Goal: Task Accomplishment & Management: Use online tool/utility

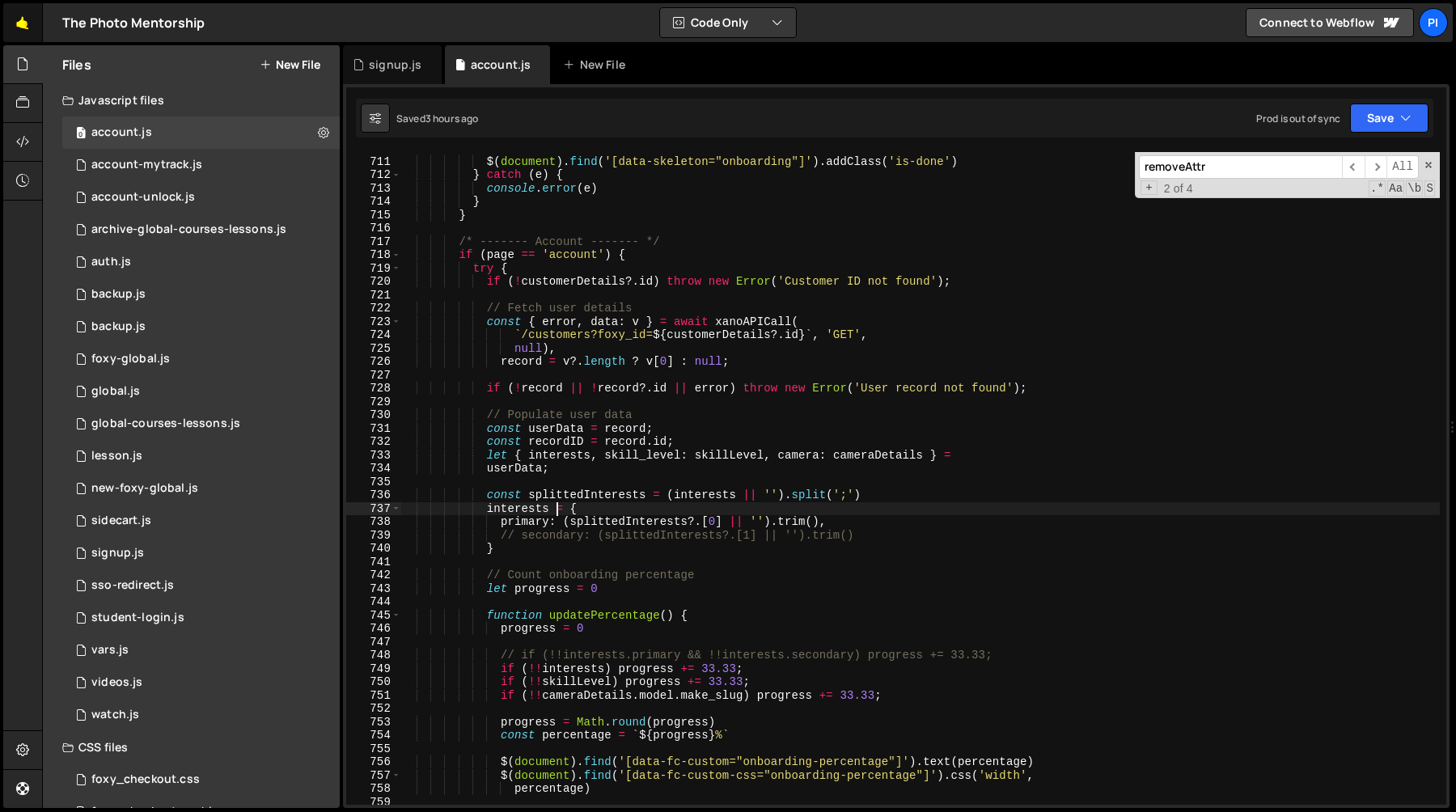
scroll to position [9512, 0]
click at [19, 18] on link "🤙" at bounding box center [22, 22] width 40 height 39
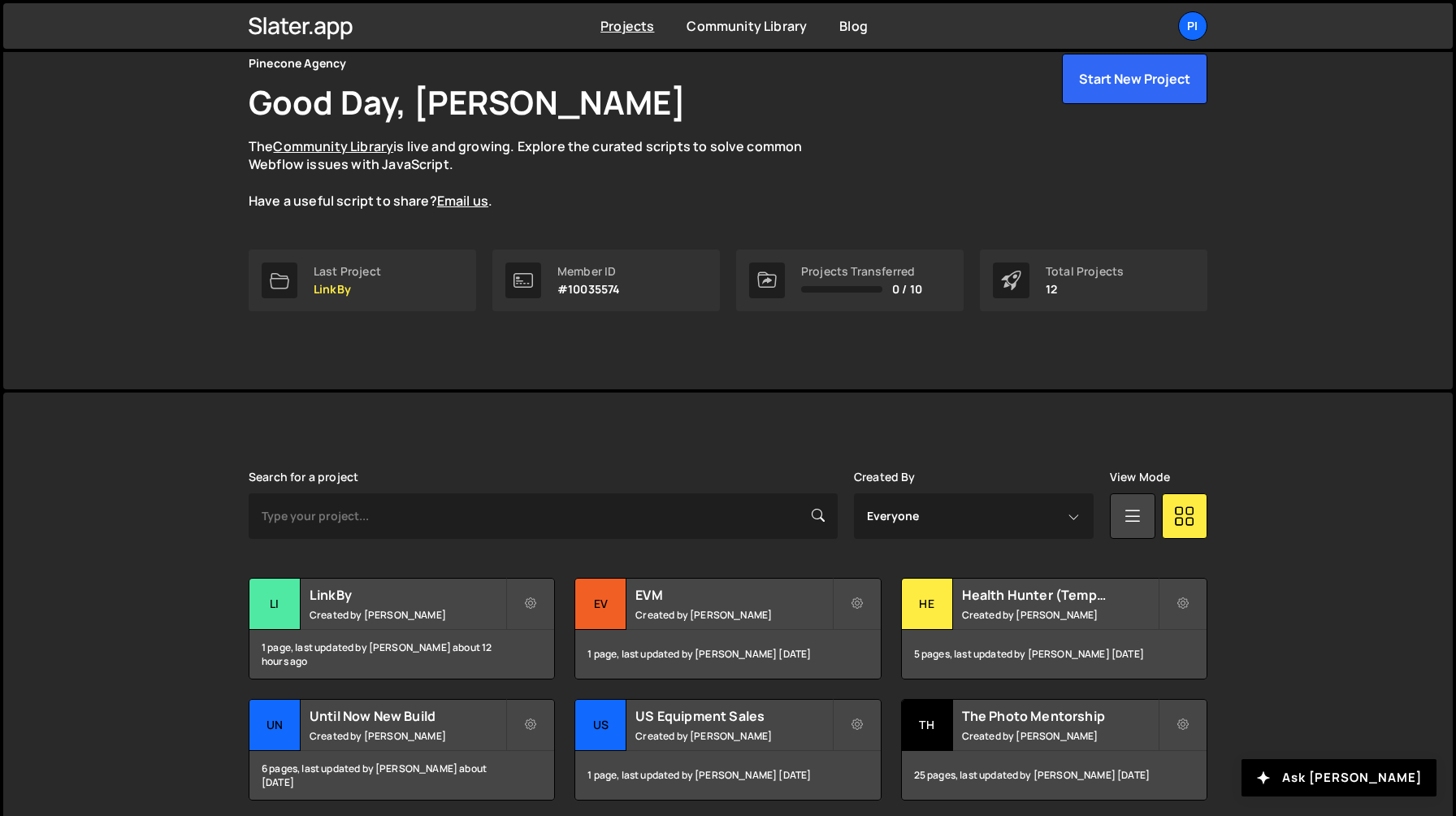
scroll to position [74, 0]
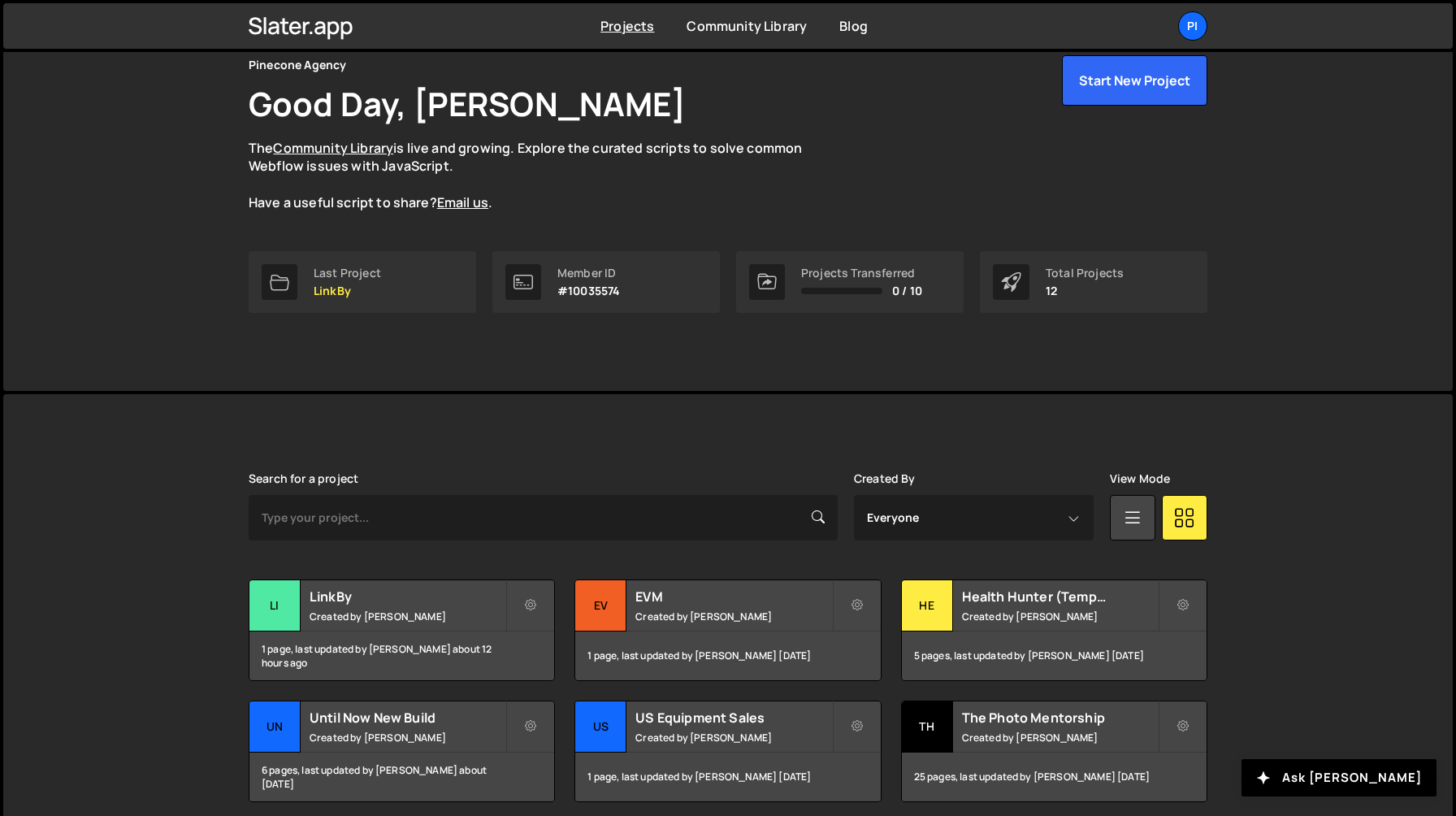
click at [777, 270] on div at bounding box center [767, 282] width 36 height 36
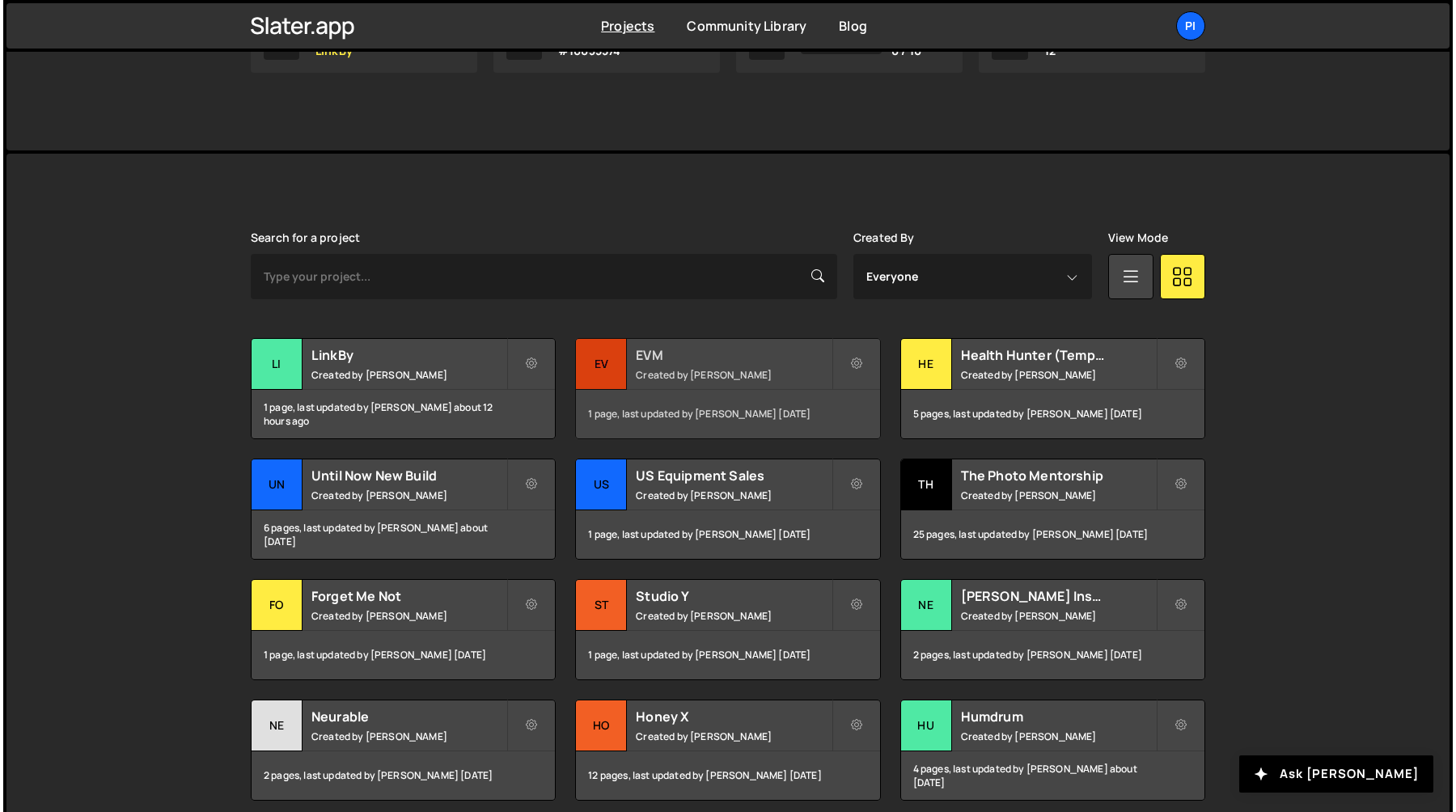
scroll to position [359, 0]
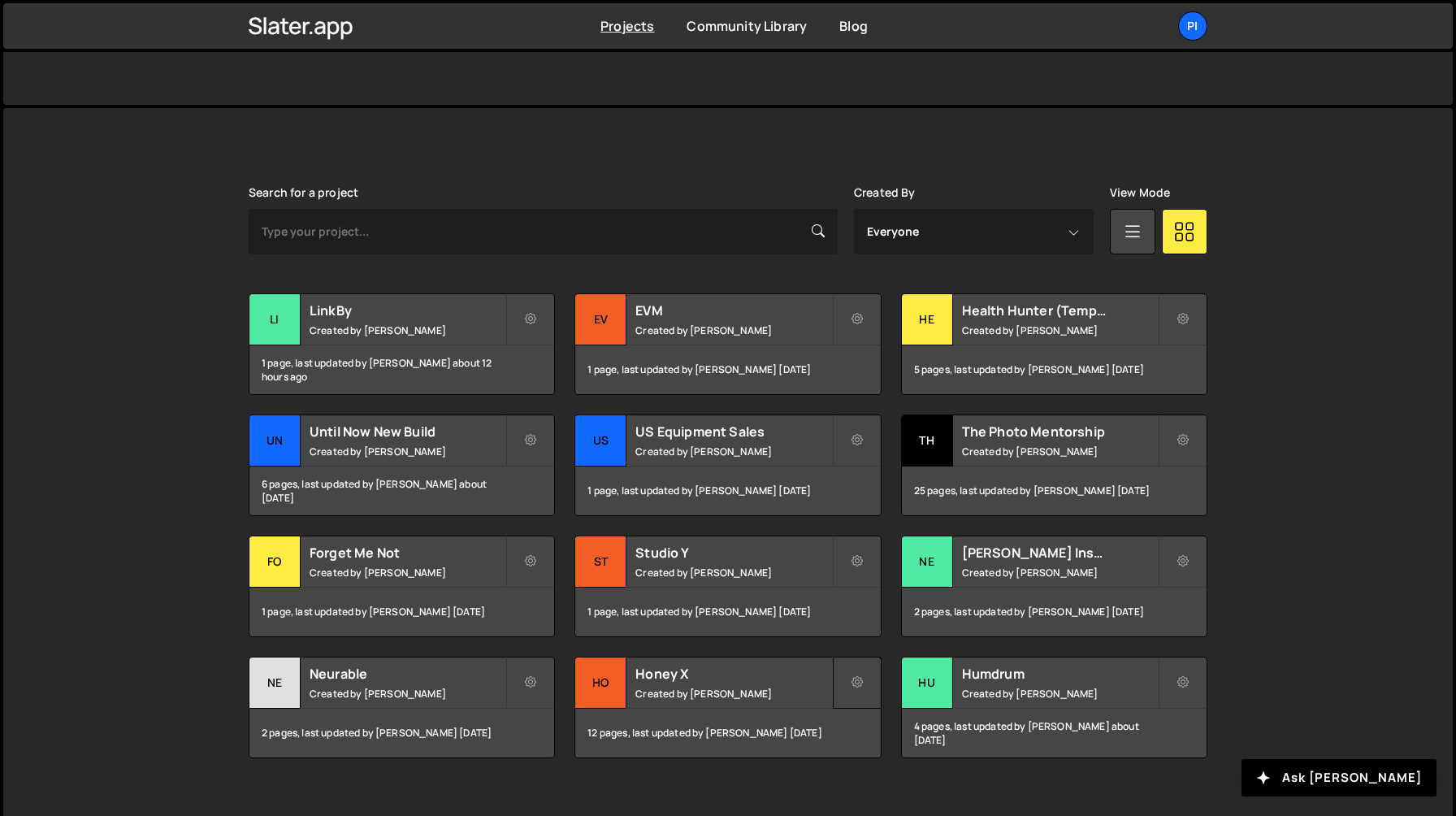
click at [853, 688] on icon at bounding box center [858, 683] width 12 height 17
click at [860, 725] on link "Transfer Project" at bounding box center [930, 721] width 194 height 26
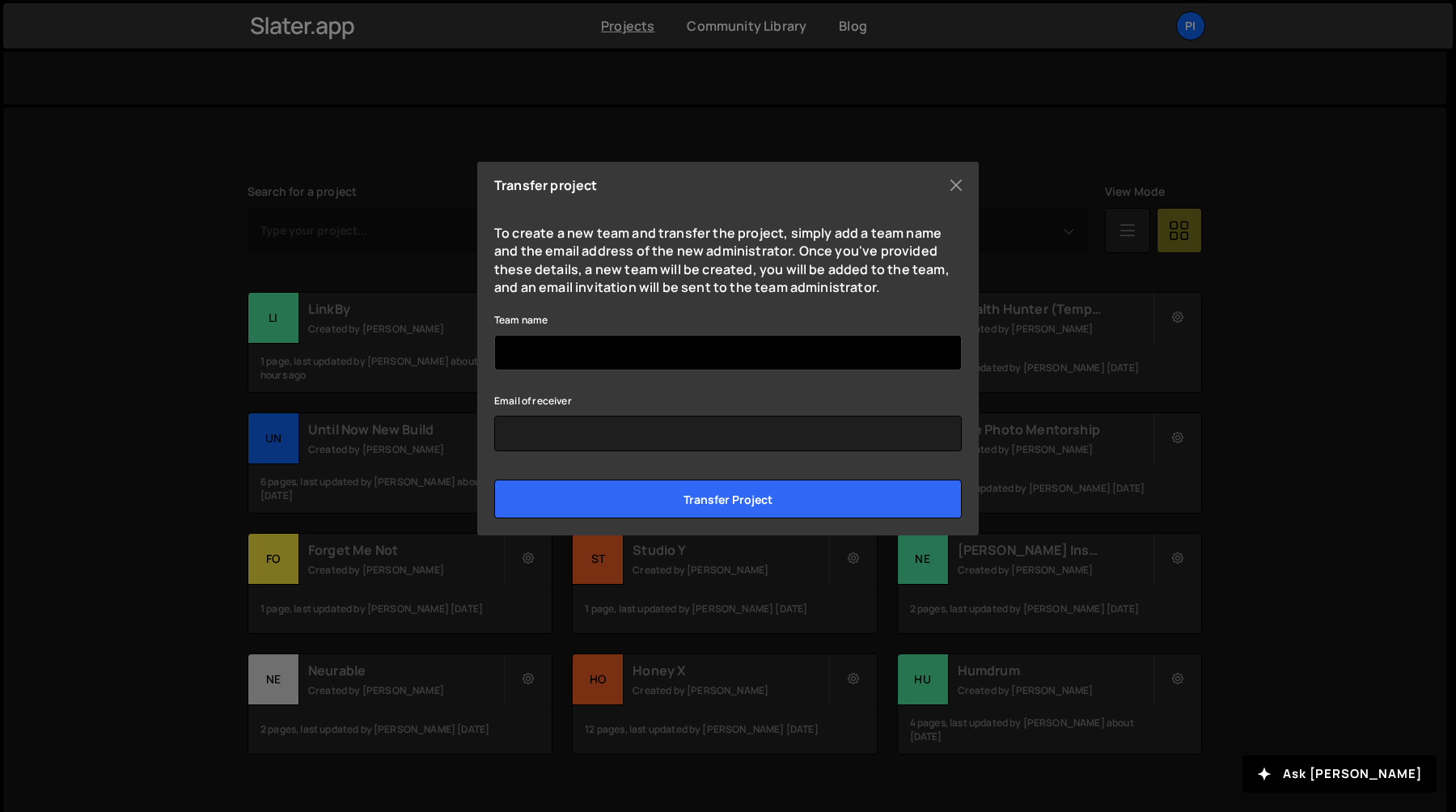
click at [585, 357] on input "Team name" at bounding box center [728, 352] width 467 height 36
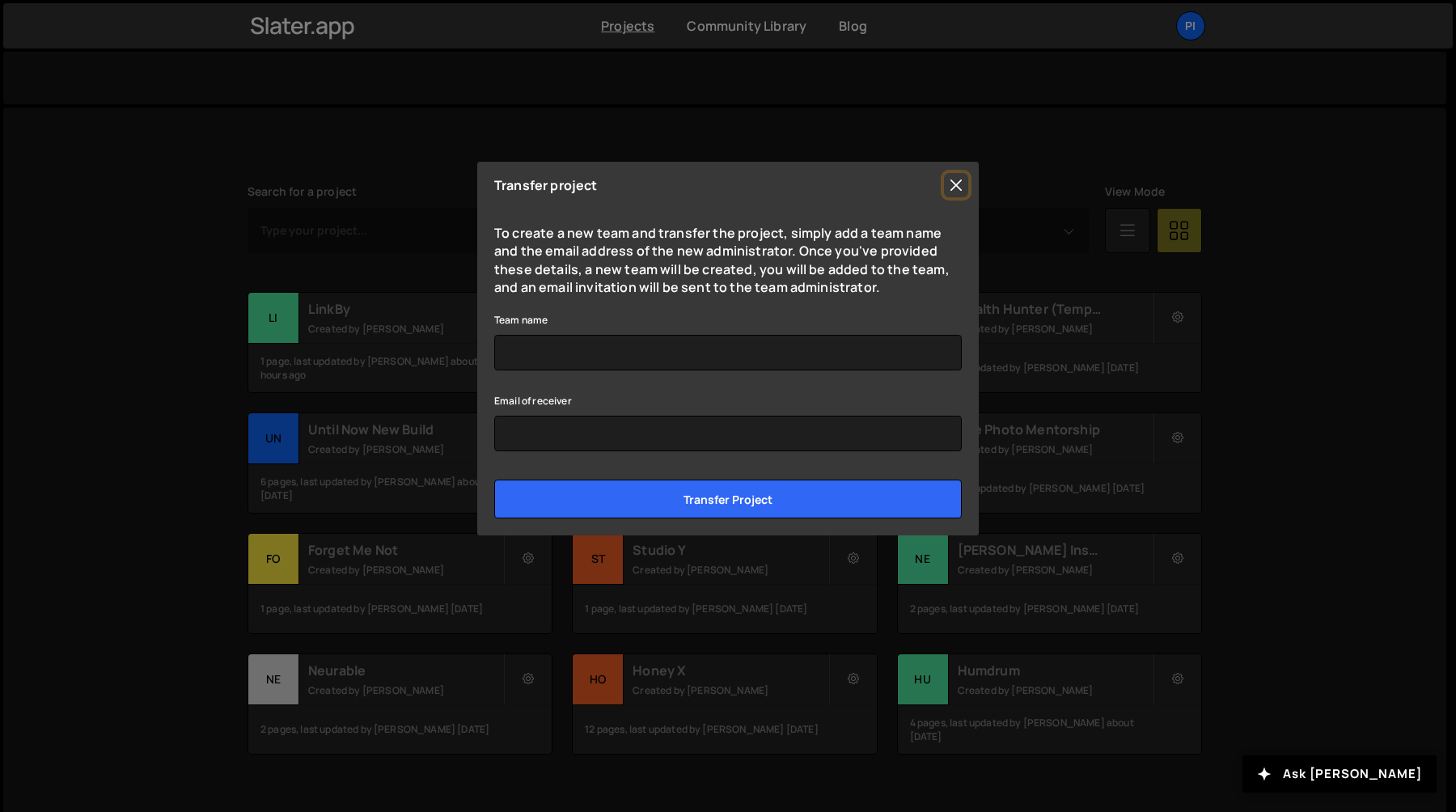
click at [955, 182] on button "Close" at bounding box center [955, 185] width 24 height 24
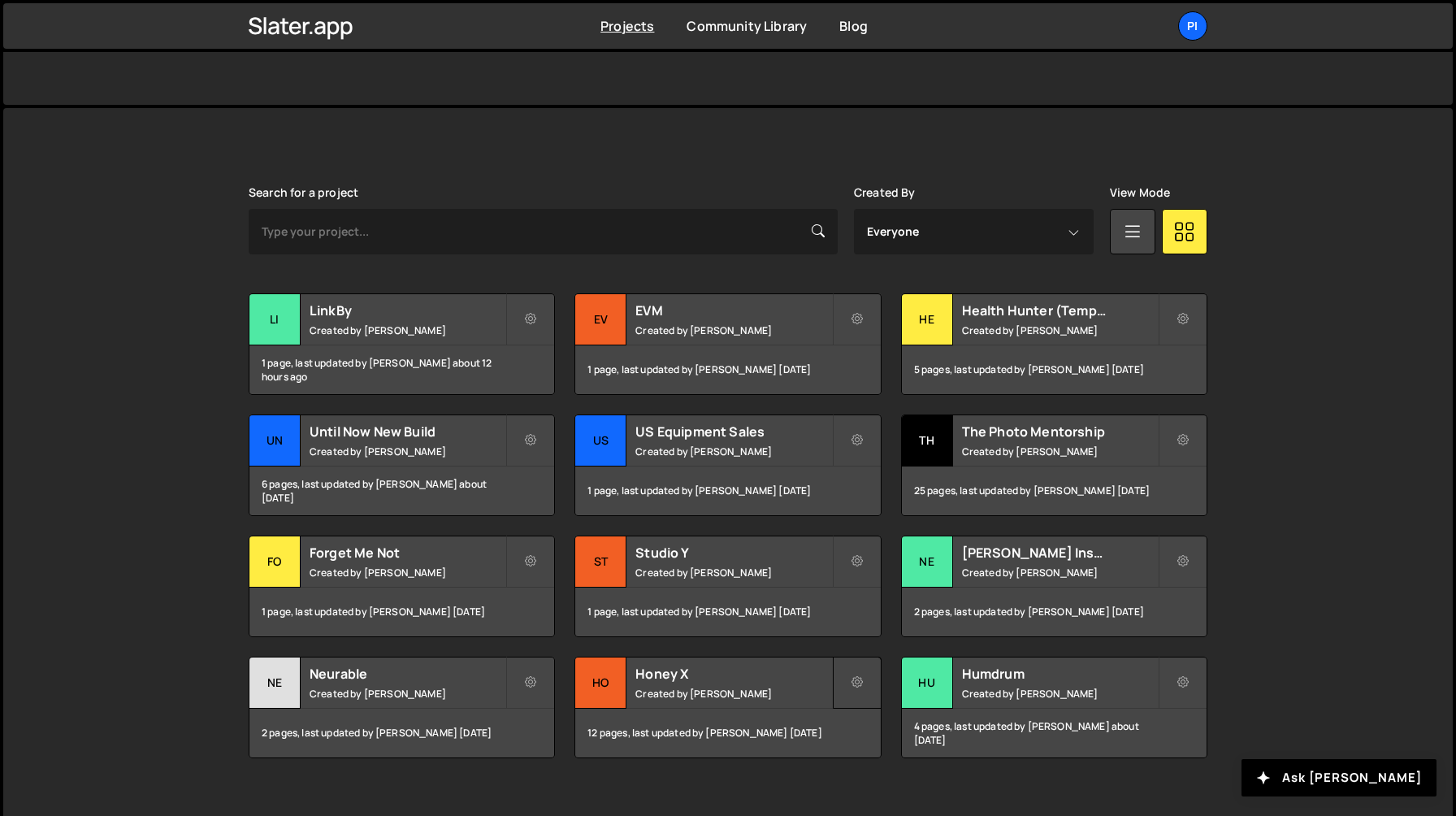
click at [848, 673] on button at bounding box center [858, 682] width 49 height 52
click at [860, 721] on link "Transfer Project" at bounding box center [930, 721] width 194 height 26
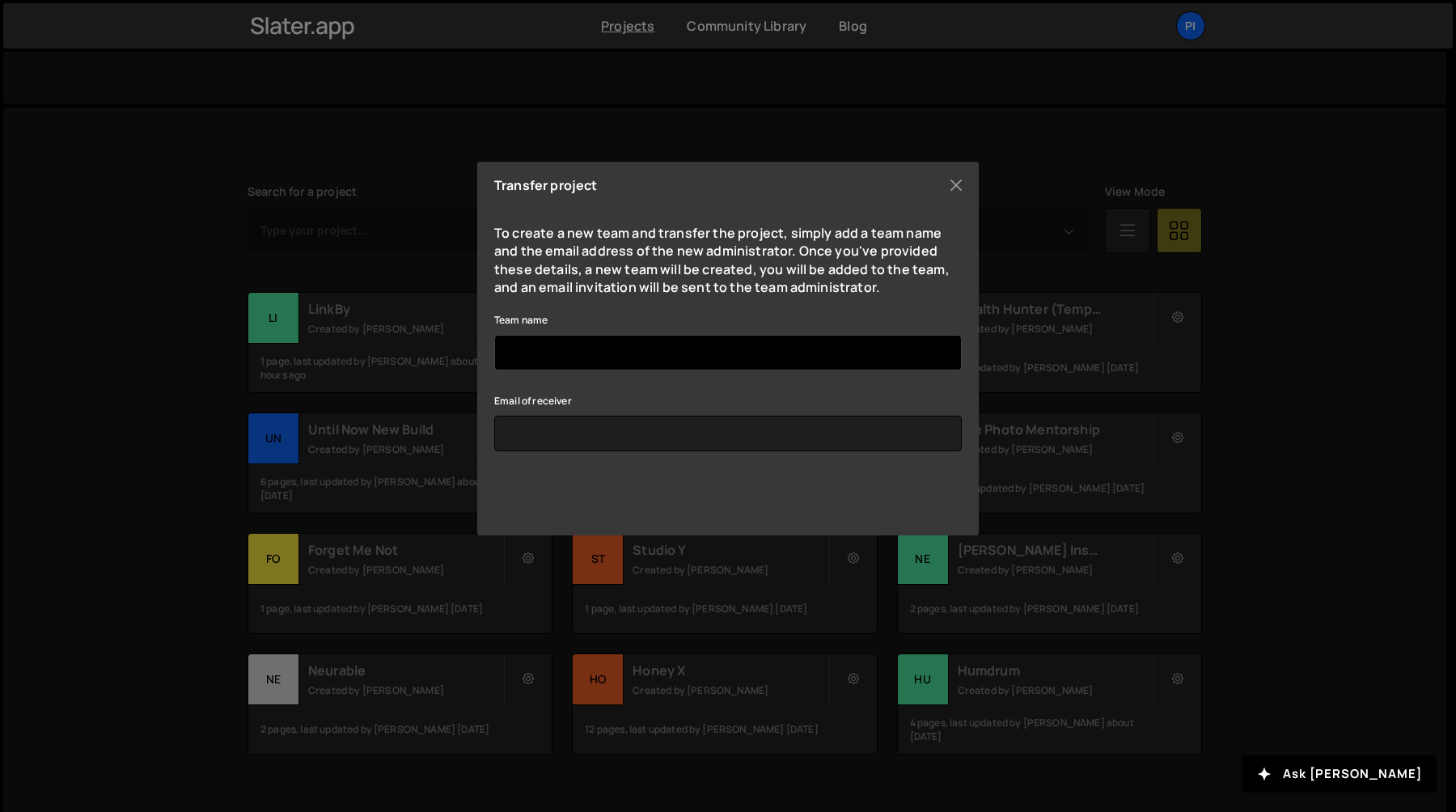
click at [672, 348] on input "Team name" at bounding box center [728, 352] width 467 height 36
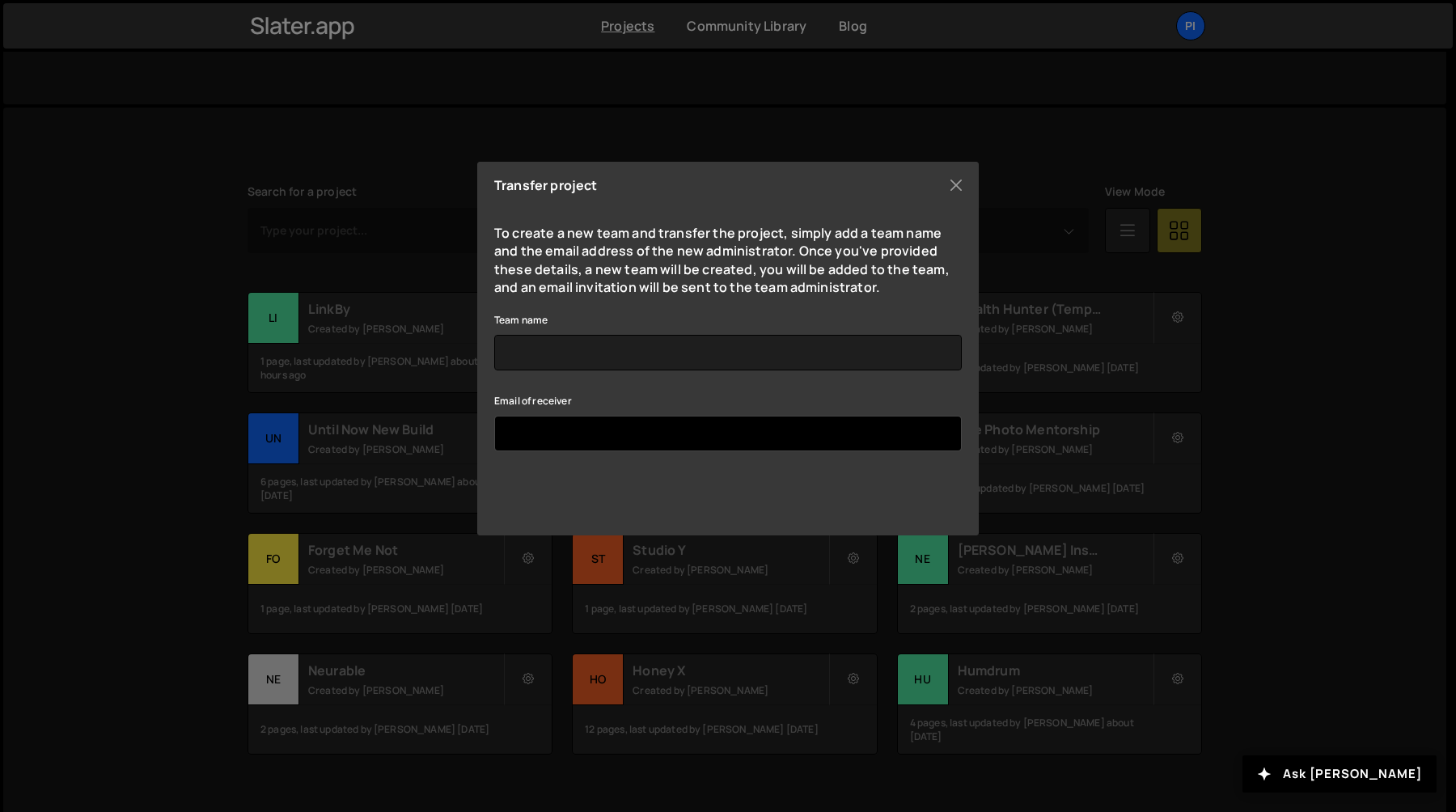
click at [665, 443] on input "Email of receiver" at bounding box center [728, 433] width 467 height 36
click at [691, 322] on div "Team name" at bounding box center [728, 340] width 467 height 60
